Goal: Task Accomplishment & Management: Manage account settings

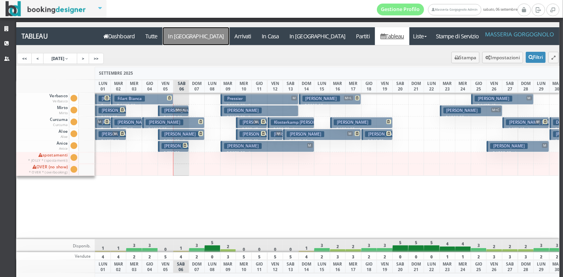
click at [178, 35] on a=pms-arrival-reservations"] "In [GEOGRAPHIC_DATA]" at bounding box center [196, 36] width 66 height 18
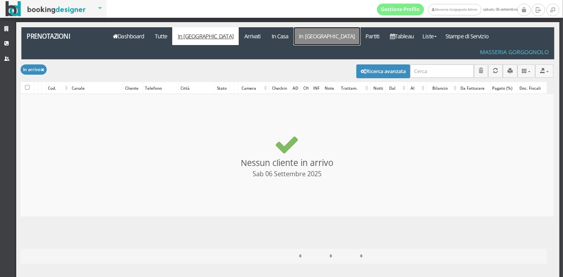
click at [294, 36] on link "In [GEOGRAPHIC_DATA]" at bounding box center [327, 36] width 66 height 18
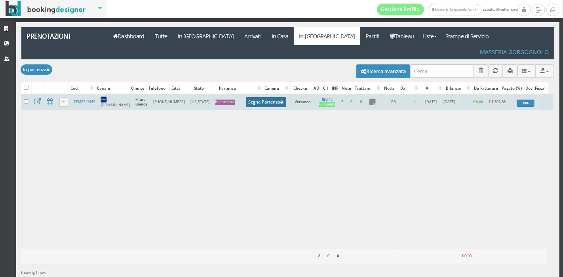
click at [246, 97] on button "Segna Partenza" at bounding box center [266, 102] width 40 height 10
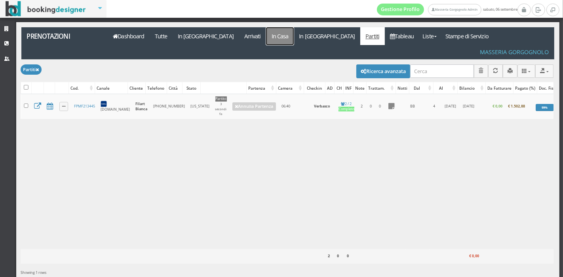
click at [266, 42] on link "In Casa" at bounding box center [280, 36] width 28 height 18
